Goal: Task Accomplishment & Management: Manage account settings

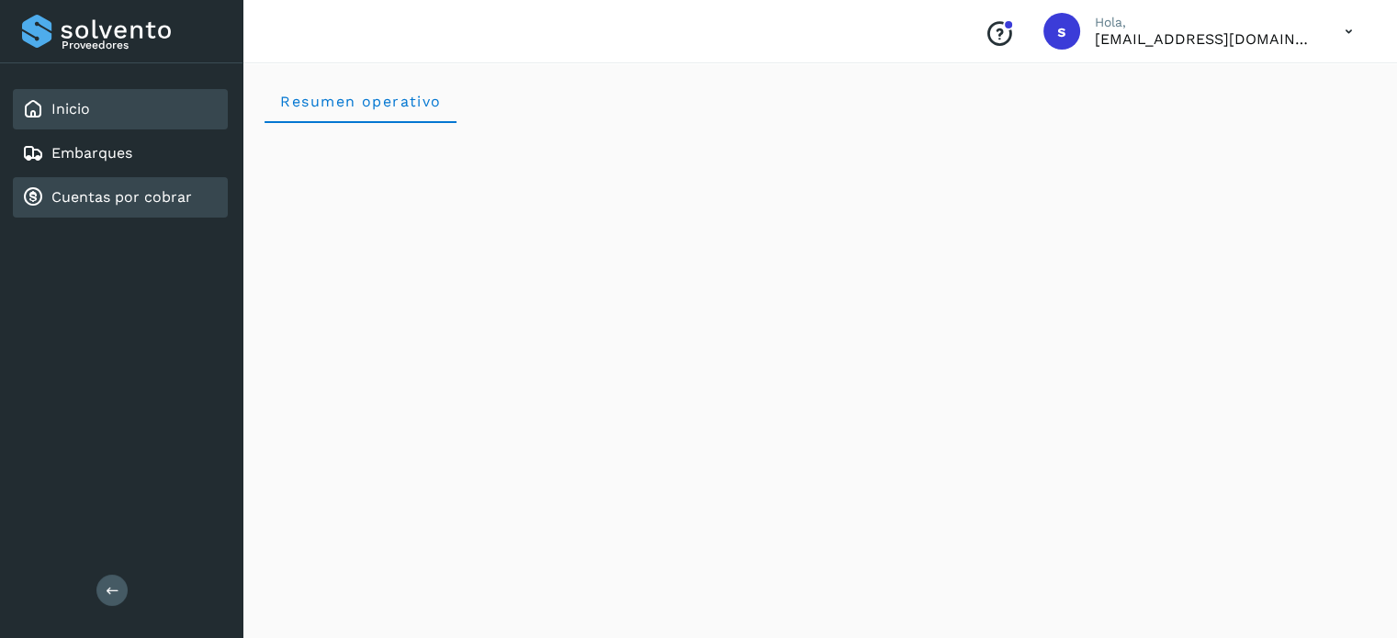
click at [128, 188] on link "Cuentas por cobrar" at bounding box center [121, 196] width 141 height 17
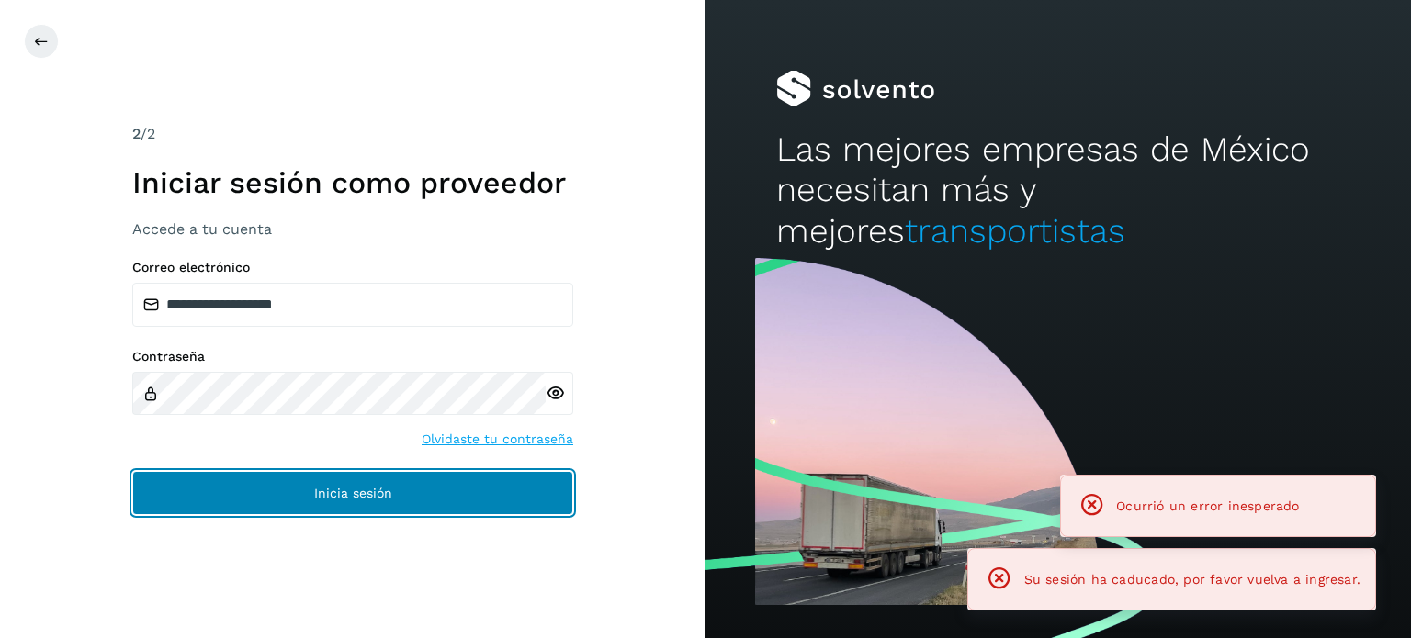
click at [397, 501] on button "Inicia sesión" at bounding box center [352, 493] width 441 height 44
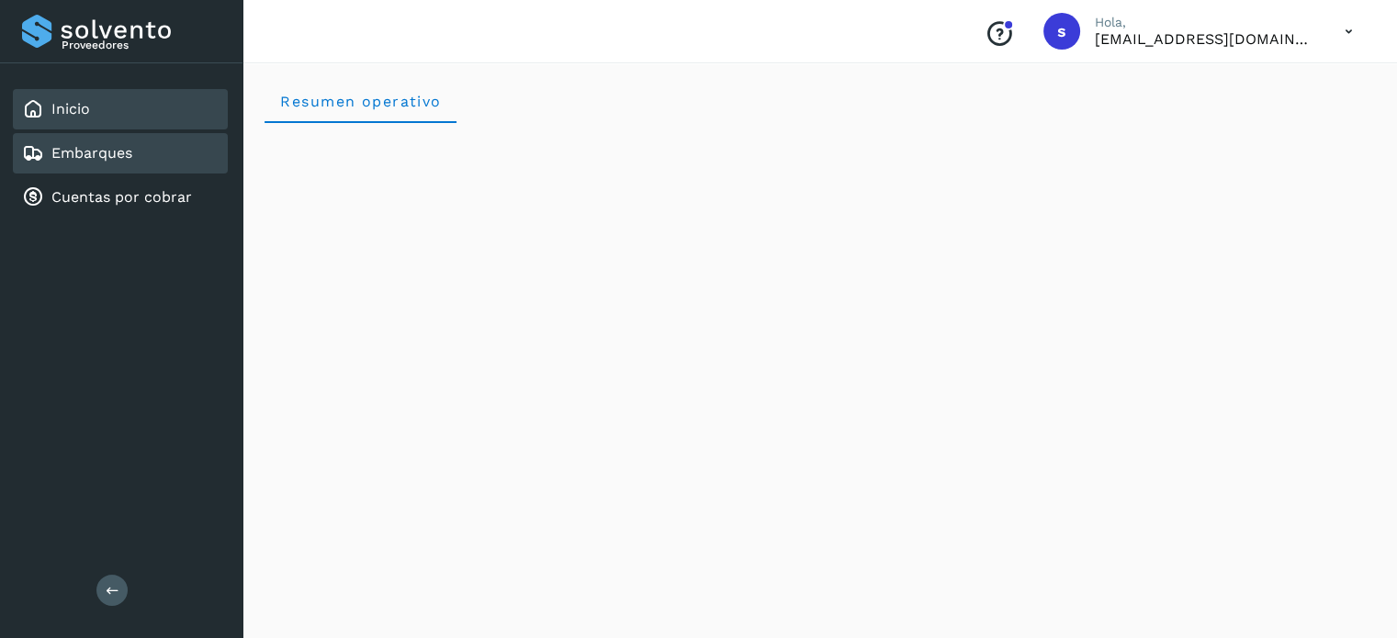
click at [140, 133] on div "Embarques" at bounding box center [120, 153] width 215 height 40
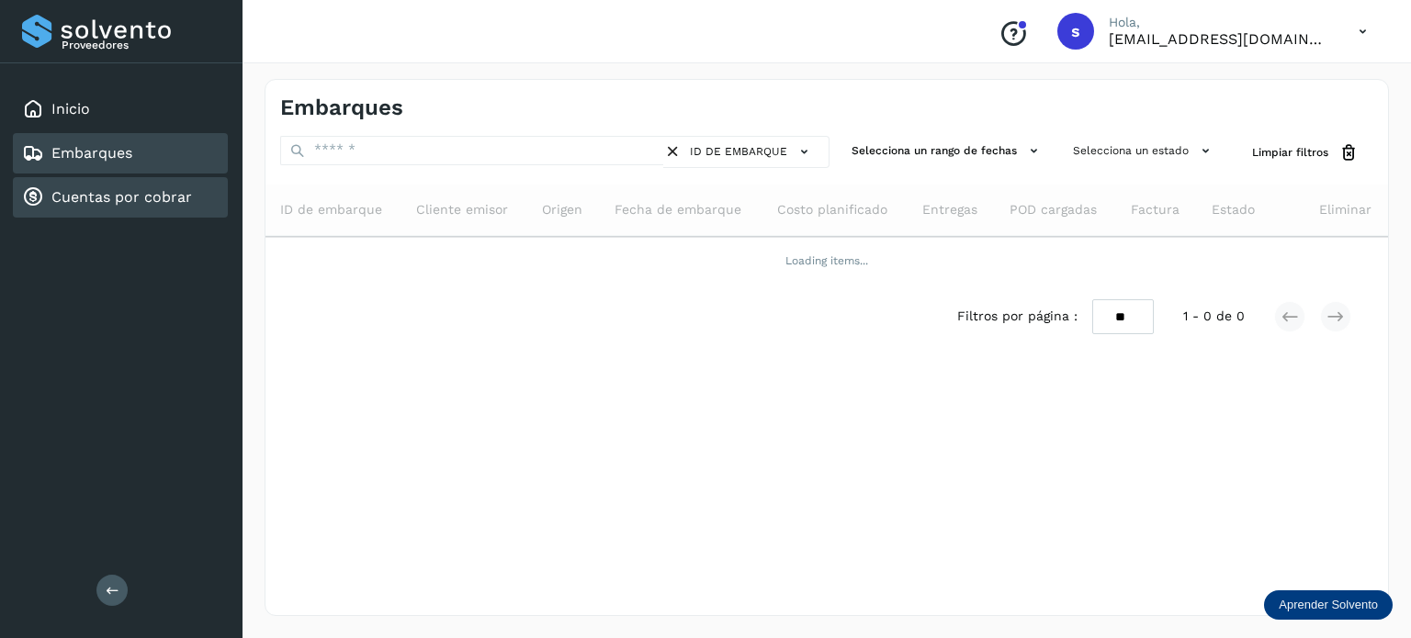
click at [118, 196] on link "Cuentas por cobrar" at bounding box center [121, 196] width 141 height 17
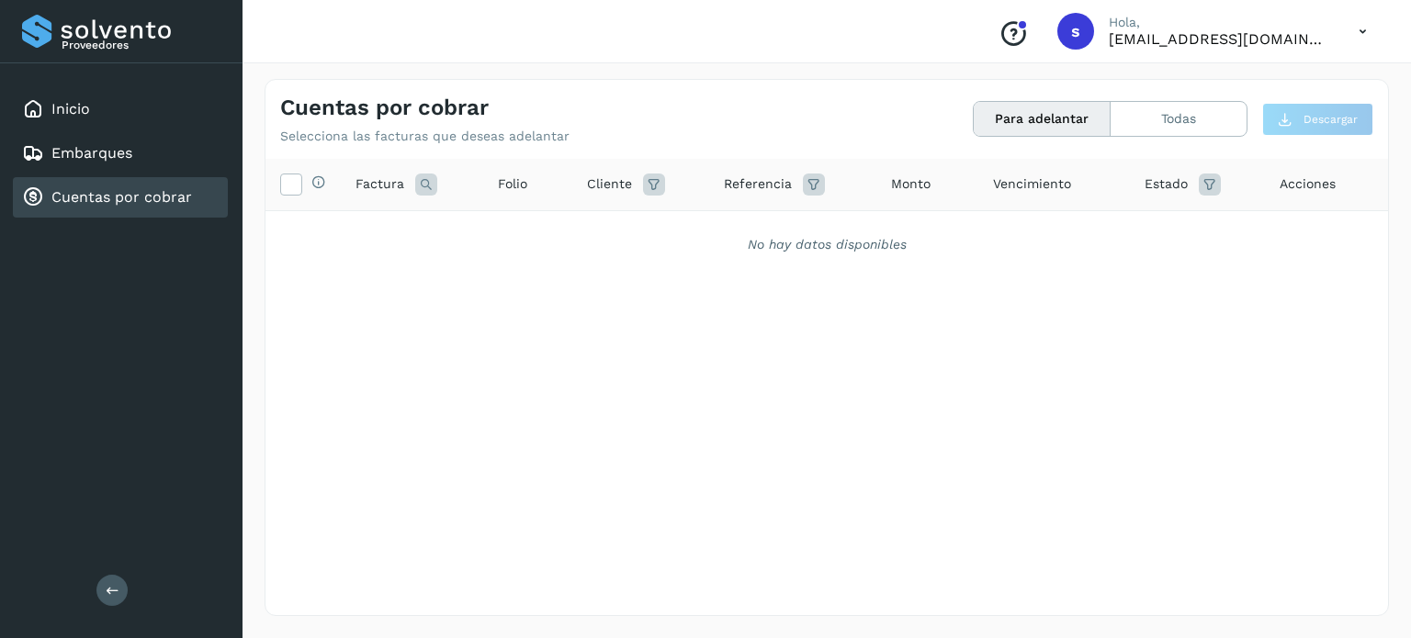
click at [1053, 115] on button "Para adelantar" at bounding box center [1041, 119] width 137 height 34
click at [1154, 122] on button "Todas" at bounding box center [1178, 119] width 136 height 34
click at [1110, 126] on button "Para adelantar" at bounding box center [1178, 119] width 136 height 34
click at [288, 185] on icon at bounding box center [290, 183] width 19 height 19
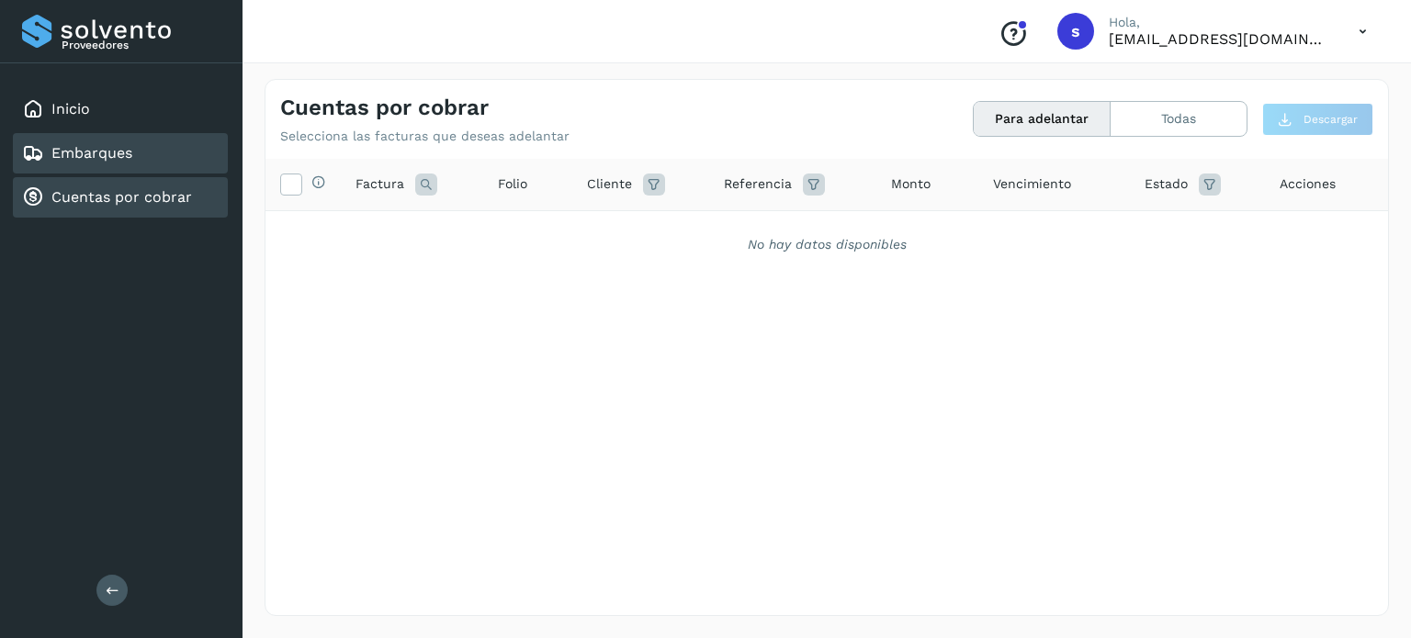
click at [124, 164] on div "Embarques" at bounding box center [120, 153] width 215 height 40
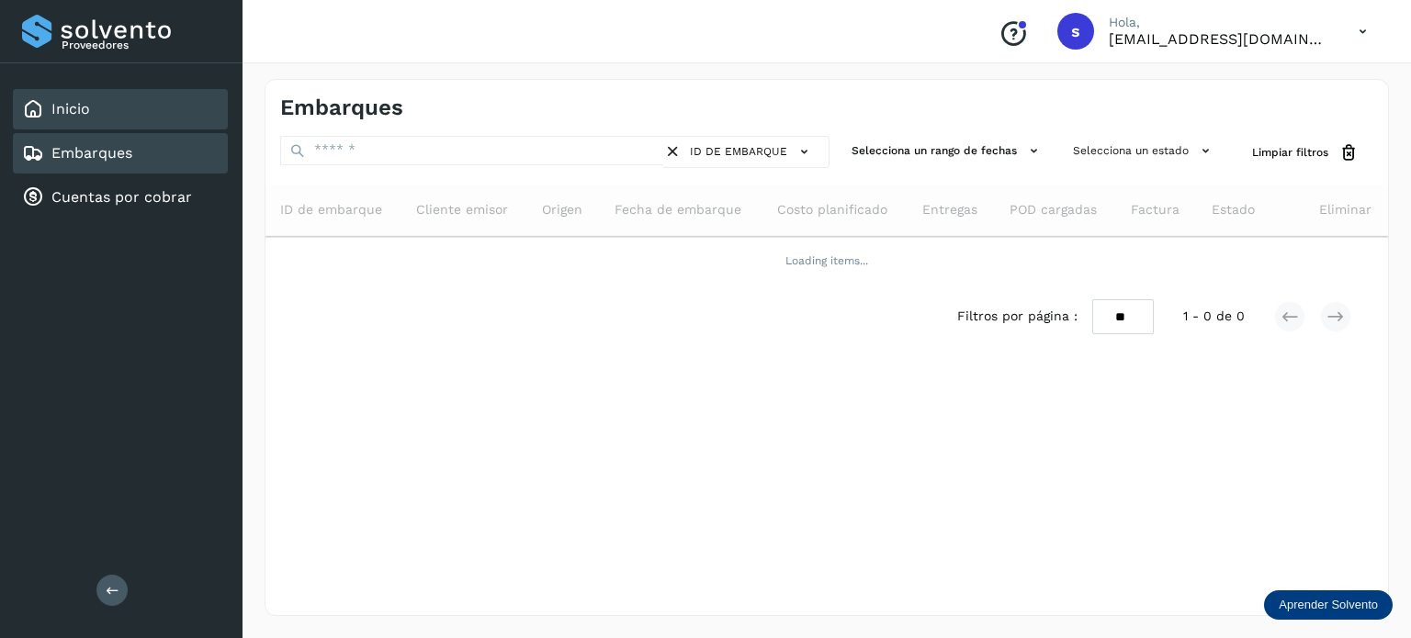
click at [124, 99] on div "Inicio" at bounding box center [120, 109] width 215 height 40
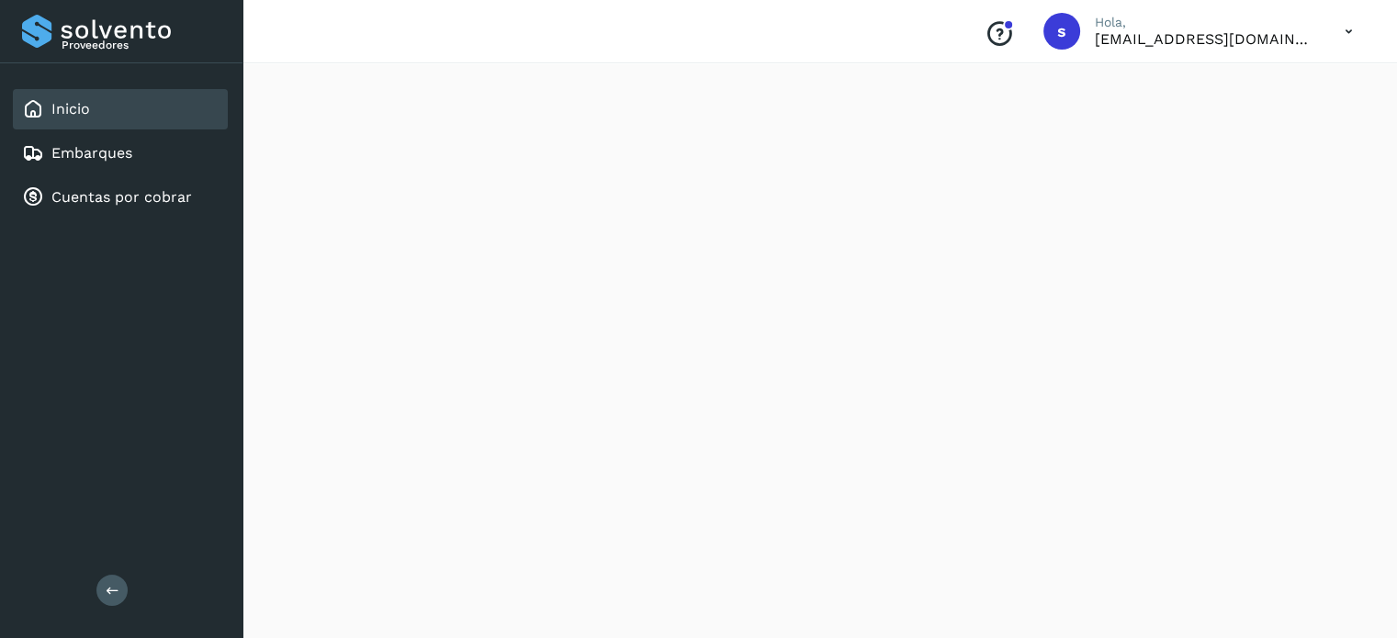
scroll to position [781, 0]
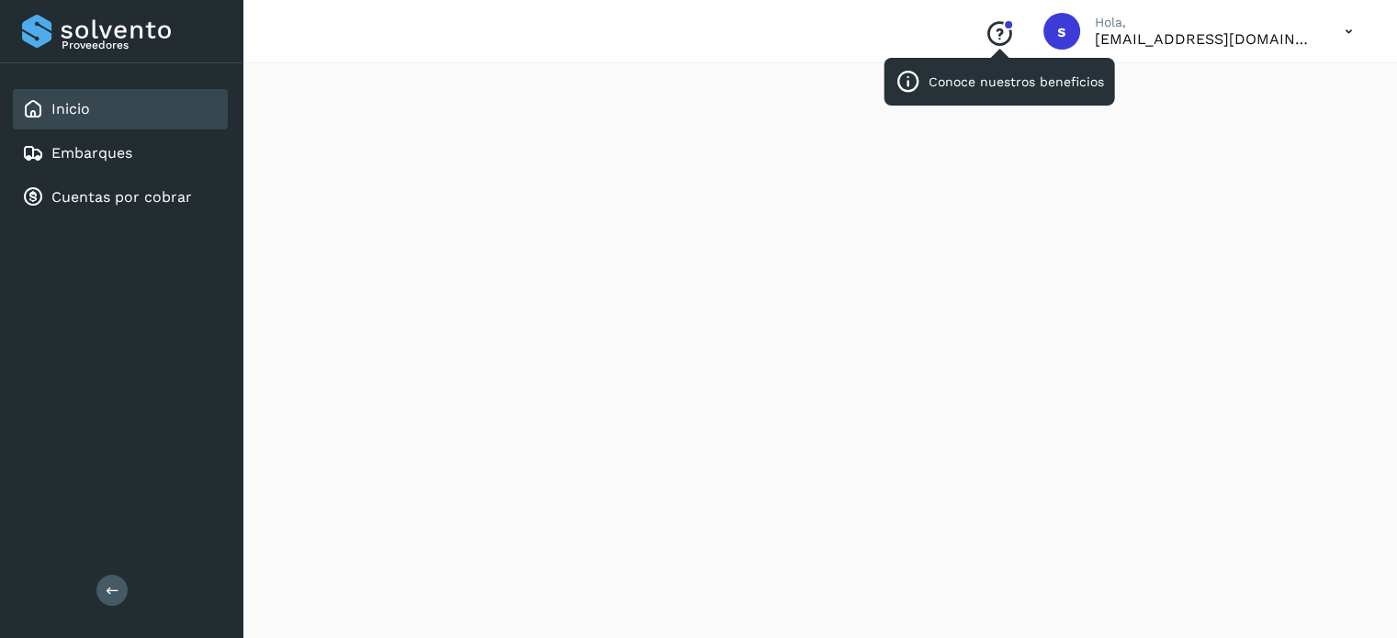
click at [1014, 28] on icon "Conoce nuestros beneficios" at bounding box center [998, 33] width 29 height 29
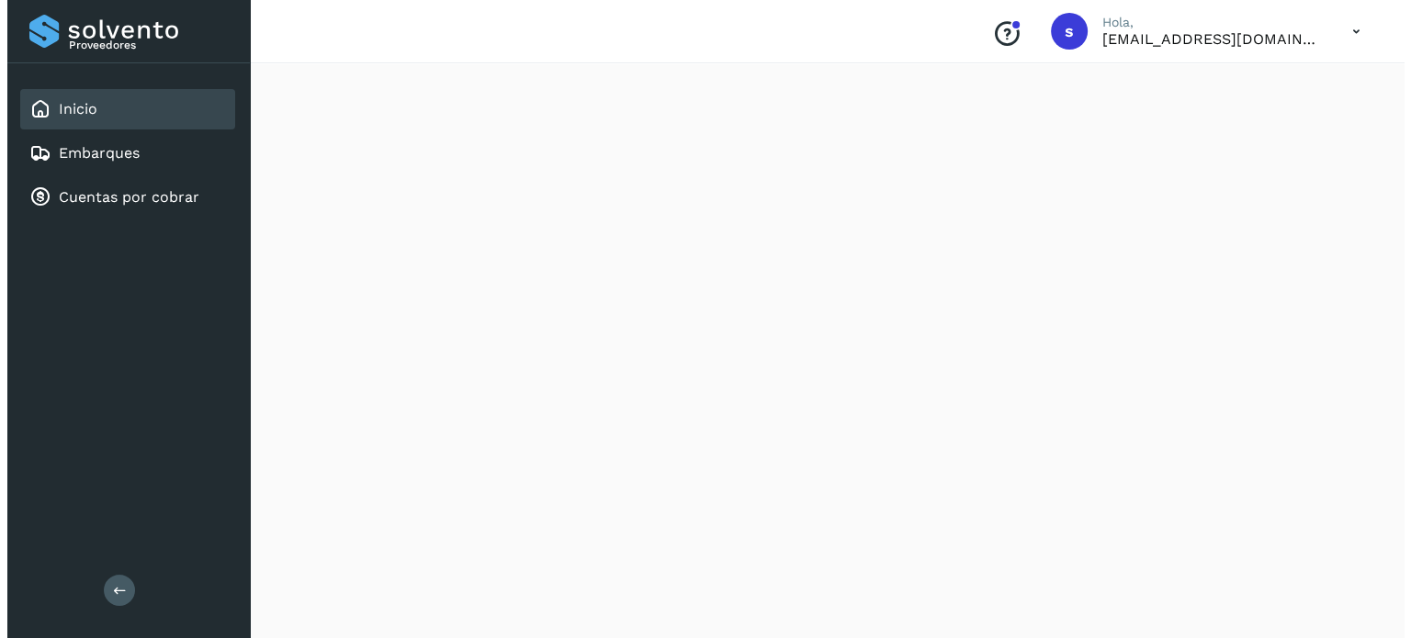
scroll to position [0, 0]
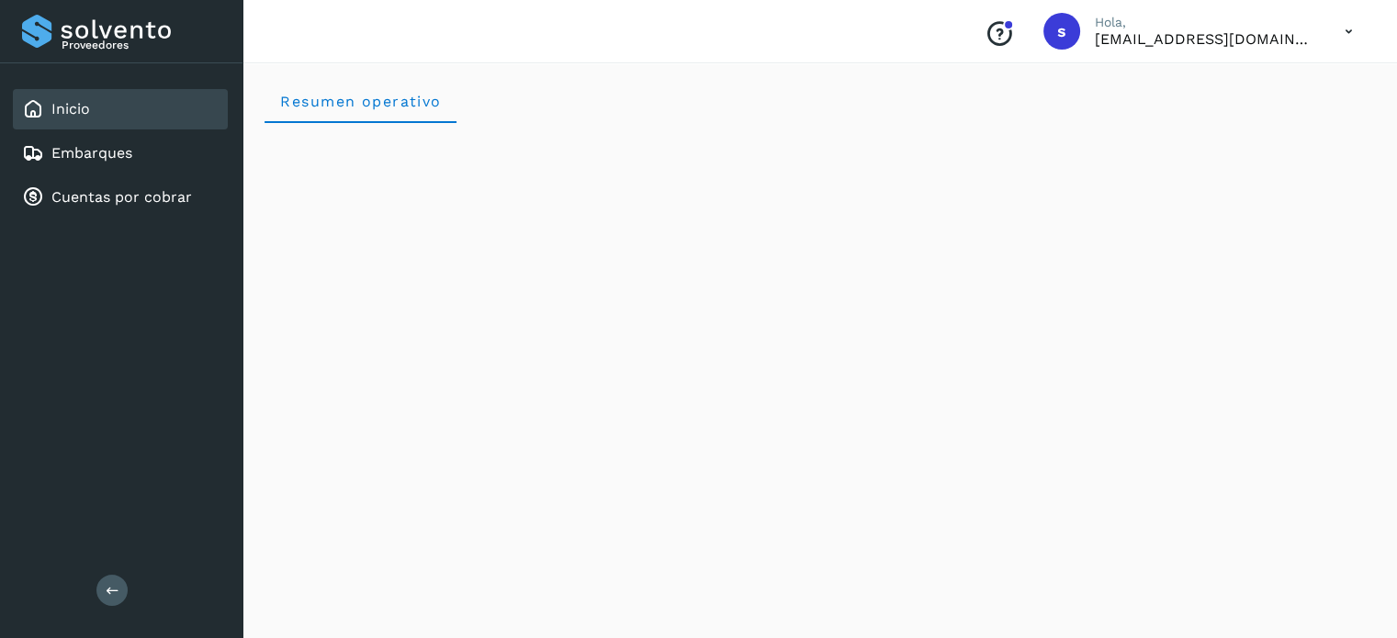
click at [1308, 30] on p "[EMAIL_ADDRESS][DOMAIN_NAME]" at bounding box center [1205, 38] width 220 height 17
click at [1350, 26] on icon at bounding box center [1349, 32] width 38 height 38
click at [1351, 27] on div at bounding box center [698, 319] width 1397 height 638
click at [120, 140] on div "Embarques" at bounding box center [120, 153] width 215 height 40
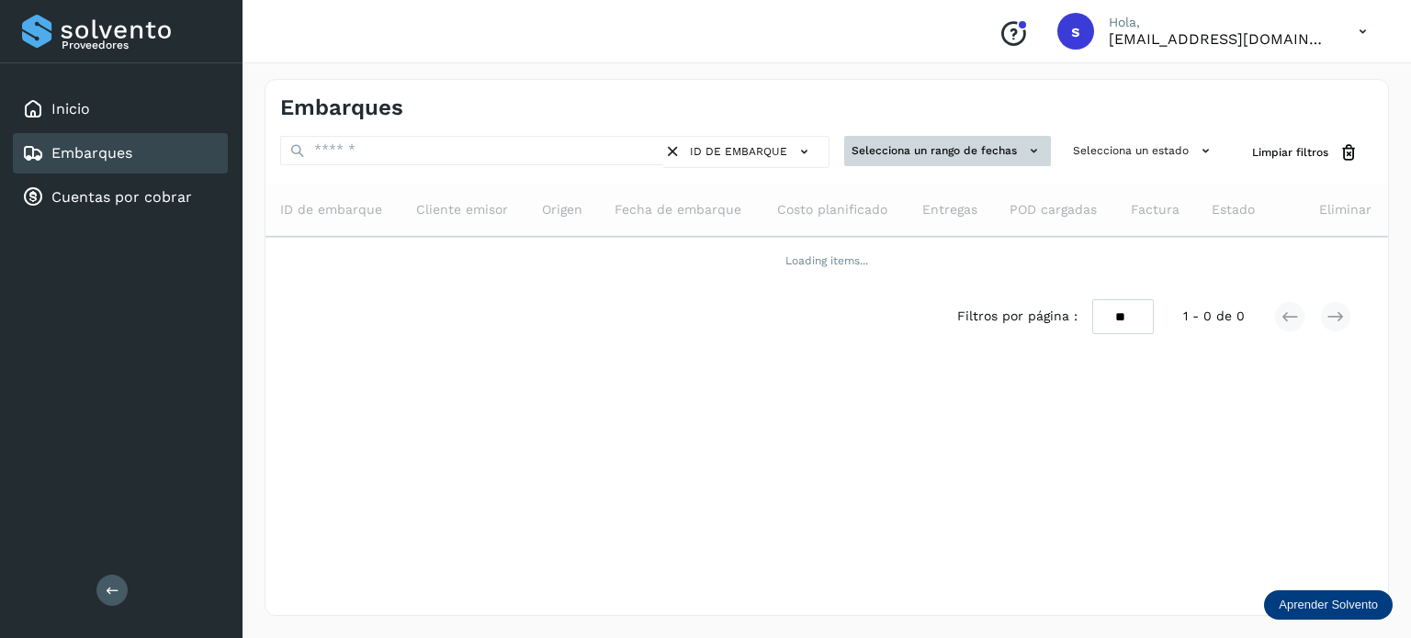
click at [1014, 142] on button "Selecciona un rango de fechas" at bounding box center [947, 151] width 207 height 30
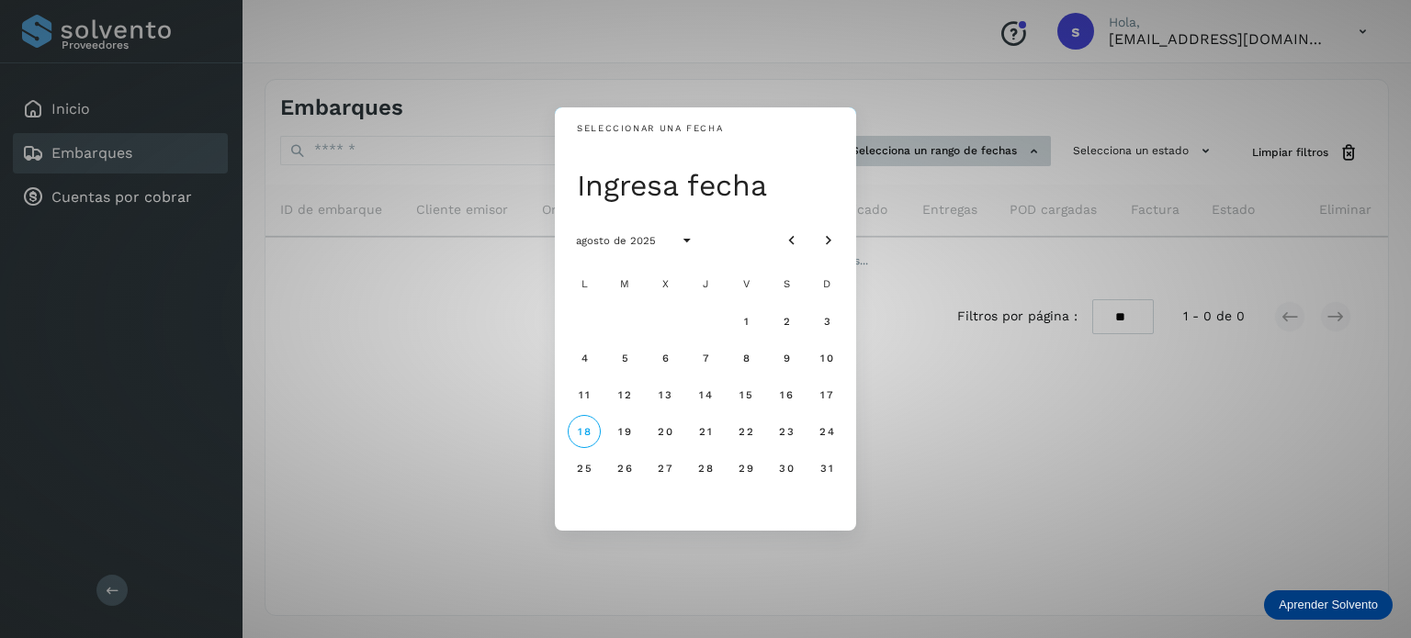
click at [1014, 142] on div "Seleccionar una fecha Ingresa fecha agosto de 2025 L M X J V S D 1 2 3 4 5 6 7 …" at bounding box center [705, 319] width 1411 height 638
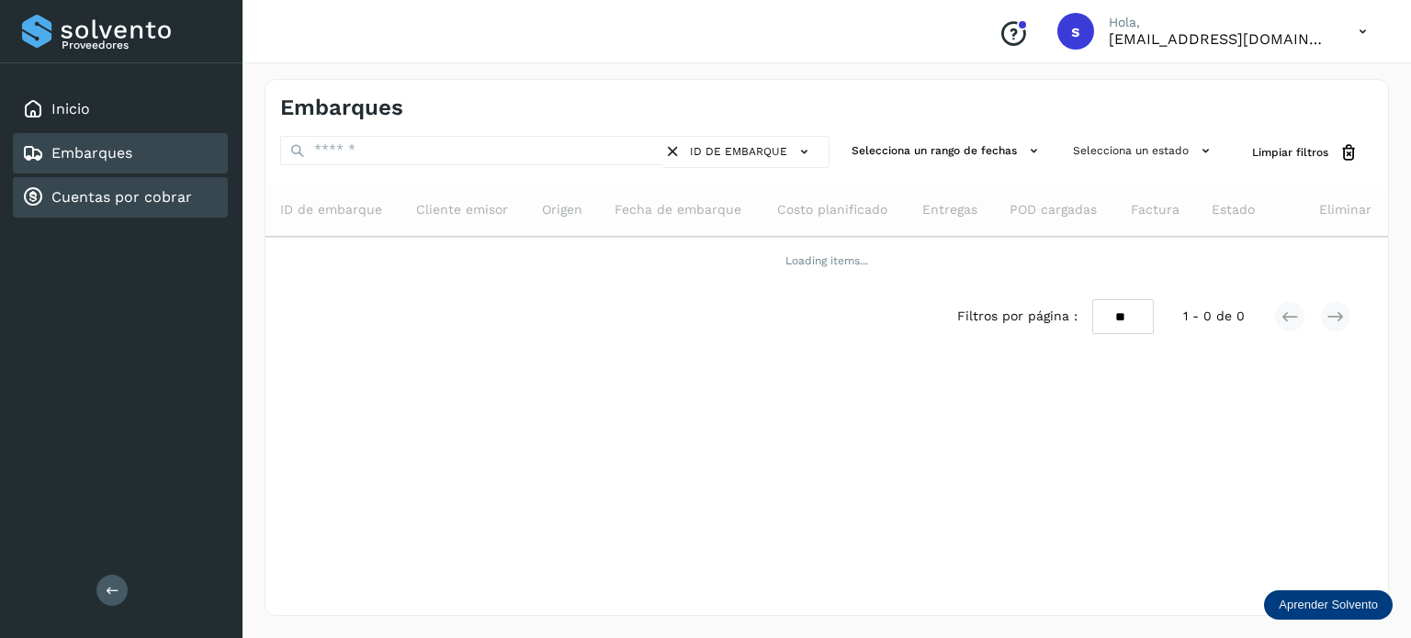
click at [82, 188] on link "Cuentas por cobrar" at bounding box center [121, 196] width 141 height 17
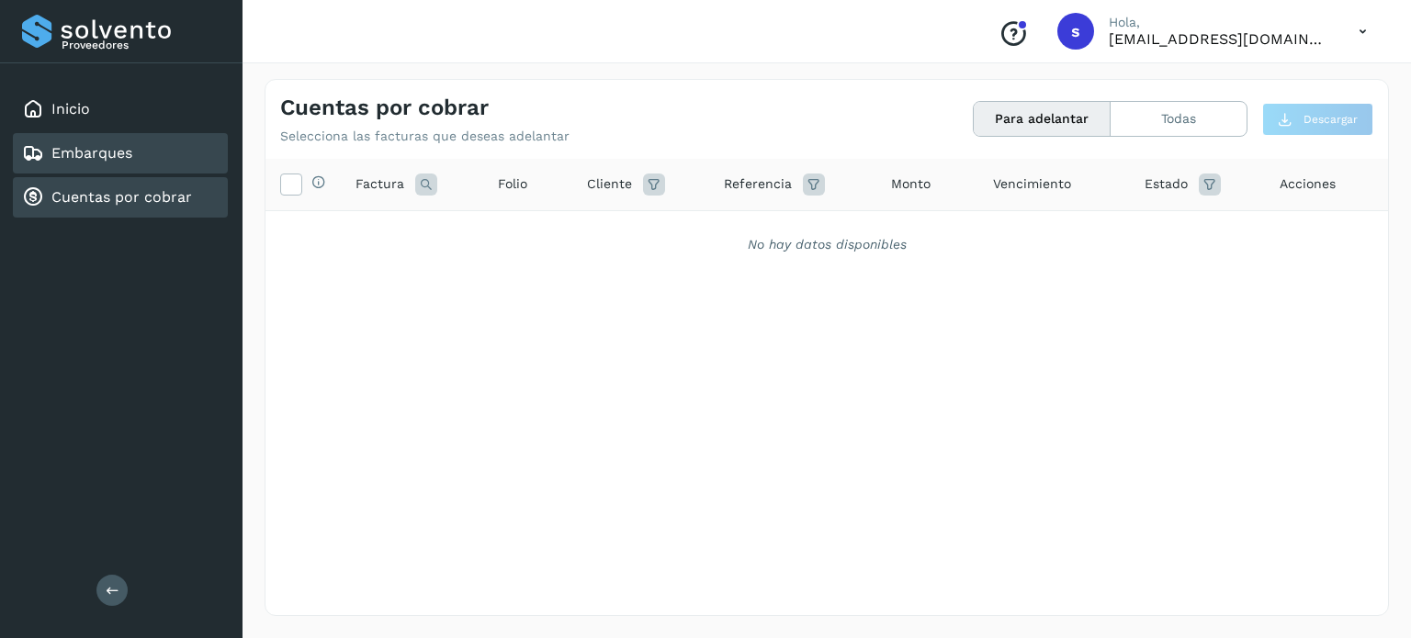
click at [176, 133] on div "Embarques" at bounding box center [120, 153] width 215 height 40
